Goal: Check status: Check status

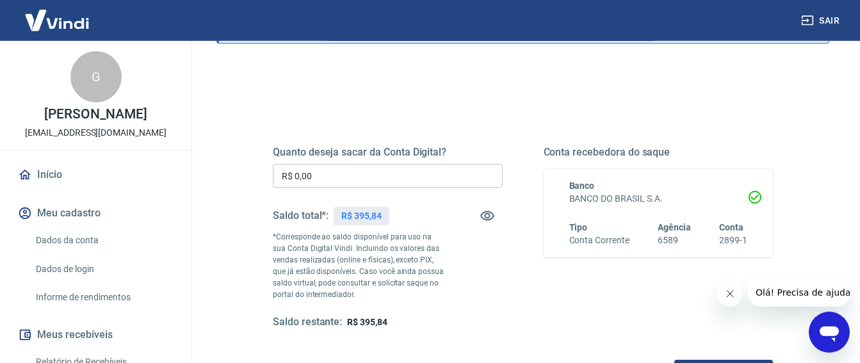
scroll to position [134, 0]
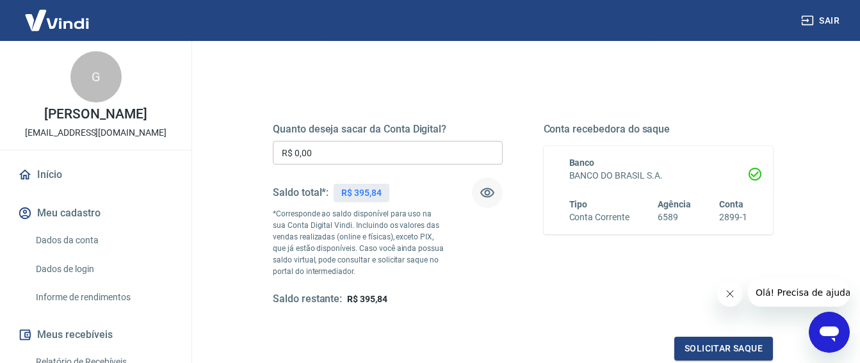
click at [487, 191] on icon "button" at bounding box center [487, 192] width 15 height 15
click at [487, 191] on icon "button" at bounding box center [487, 193] width 14 height 12
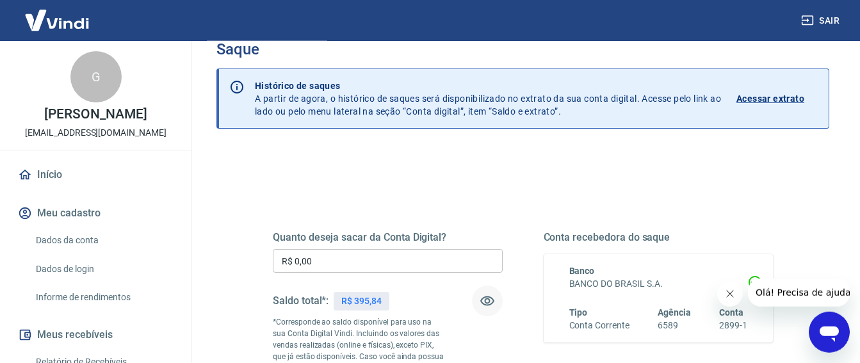
scroll to position [0, 0]
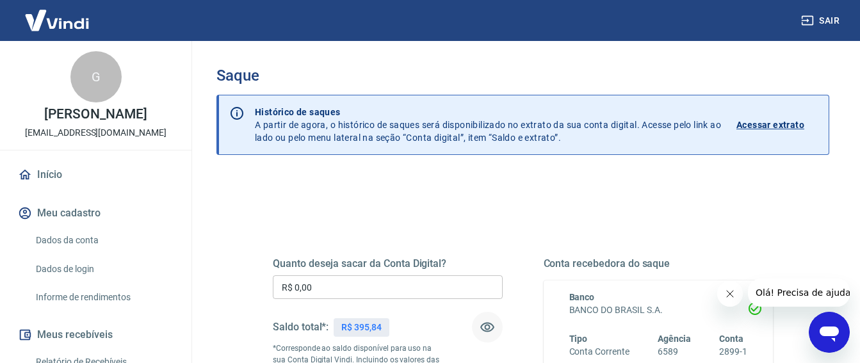
click at [755, 120] on p "Acessar extrato" at bounding box center [770, 124] width 68 height 13
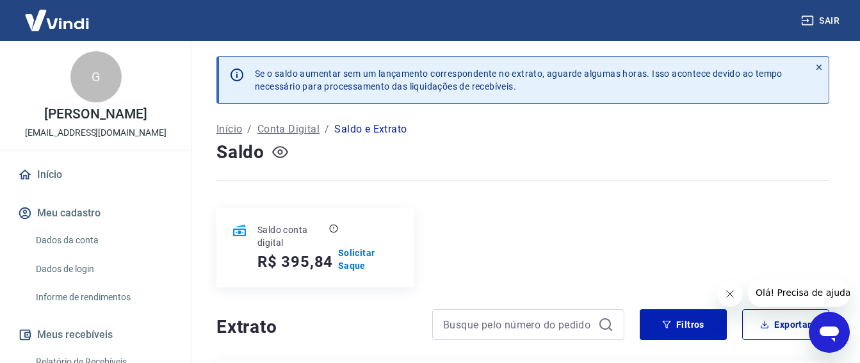
click at [281, 149] on icon "button" at bounding box center [280, 152] width 16 height 16
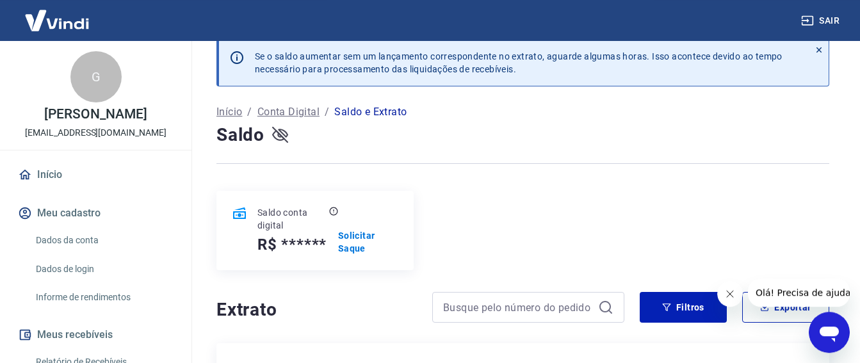
scroll to position [38, 0]
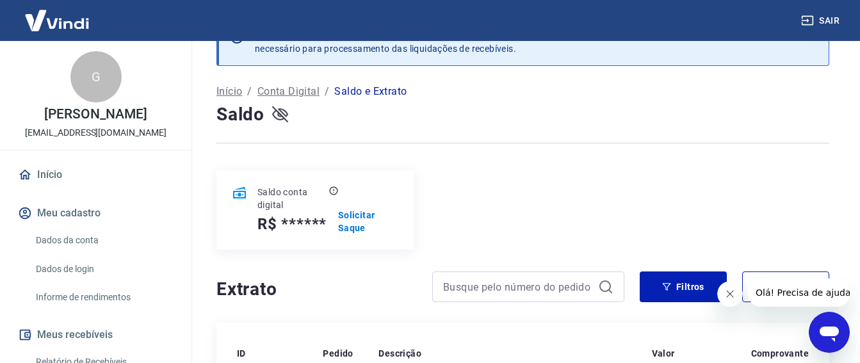
click at [277, 115] on icon "button" at bounding box center [280, 114] width 16 height 16
click at [282, 115] on icon "button" at bounding box center [280, 114] width 16 height 16
click at [277, 113] on icon "button" at bounding box center [280, 114] width 16 height 16
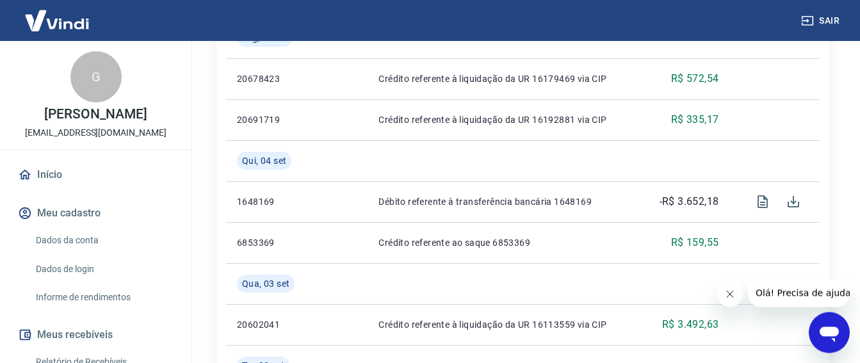
scroll to position [896, 0]
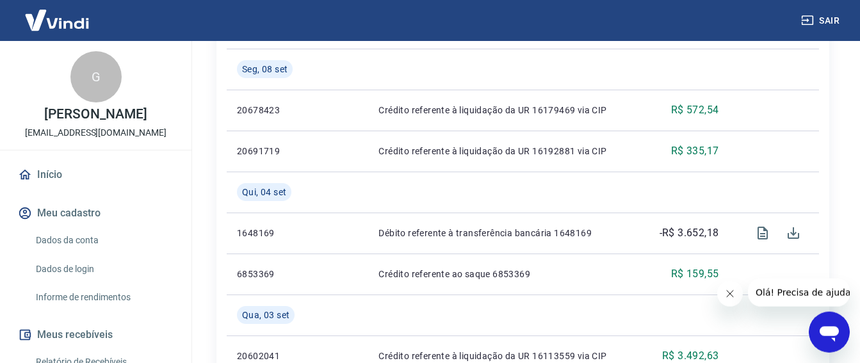
drag, startPoint x: 843, startPoint y: 180, endPoint x: 841, endPoint y: 169, distance: 11.1
click at [841, 169] on div "Se o saldo aumentar sem um lançamento correspondente no extrato, aguarde alguma…" at bounding box center [523, 40] width 644 height 1790
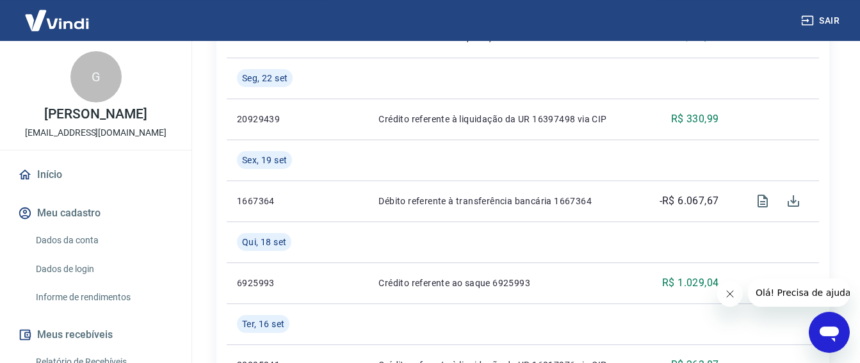
scroll to position [429, 0]
